Goal: Transaction & Acquisition: Purchase product/service

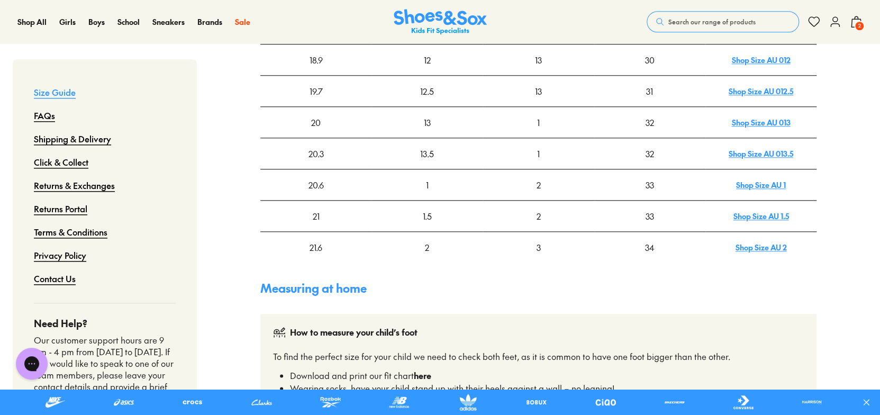
click at [703, 23] on span "Search our range of products" at bounding box center [711, 22] width 87 height 10
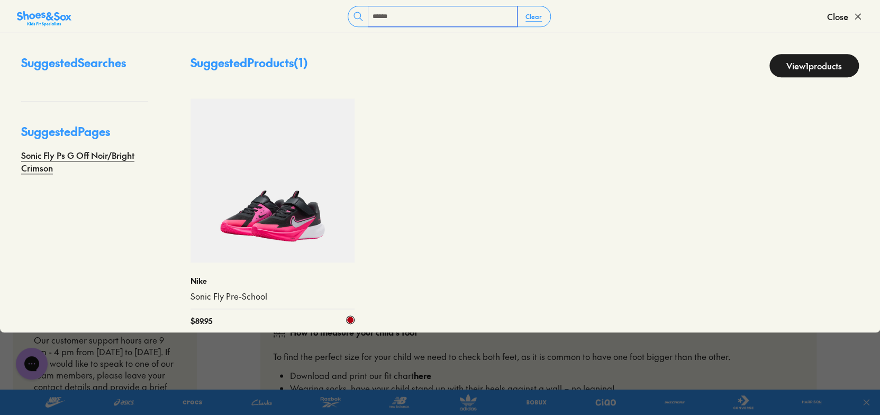
type input "******"
click at [258, 209] on img at bounding box center [272, 180] width 164 height 164
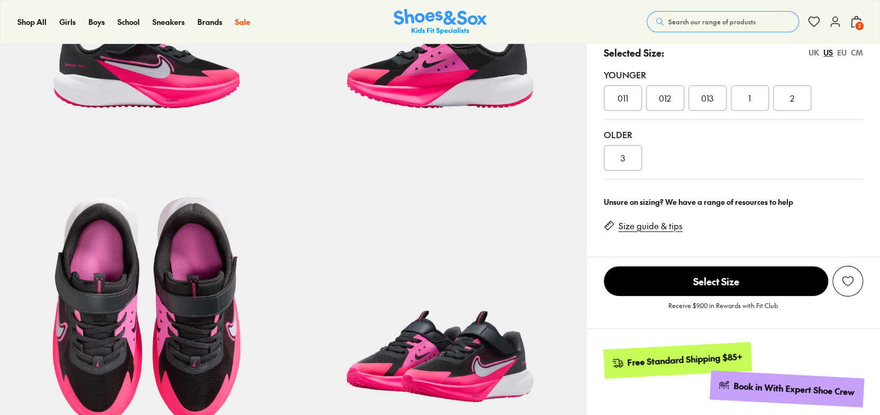
select select "*"
